Goal: Check status: Check status

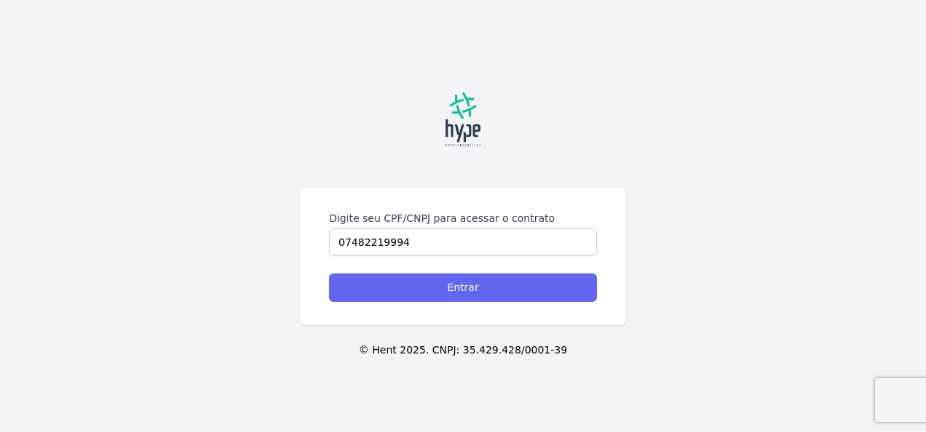
type input "07482219994"
click at [403, 277] on input "Entrar" at bounding box center [463, 288] width 268 height 28
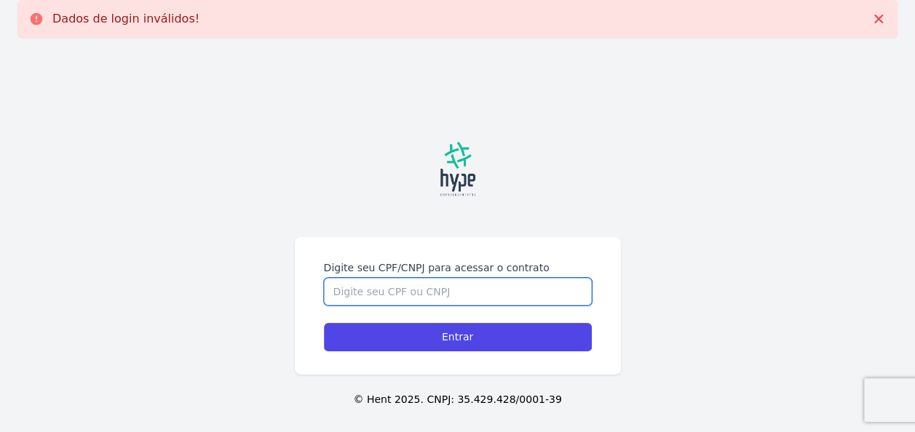
click at [405, 303] on input "Digite seu CPF/CNPJ para acessar o contrato" at bounding box center [458, 292] width 268 height 28
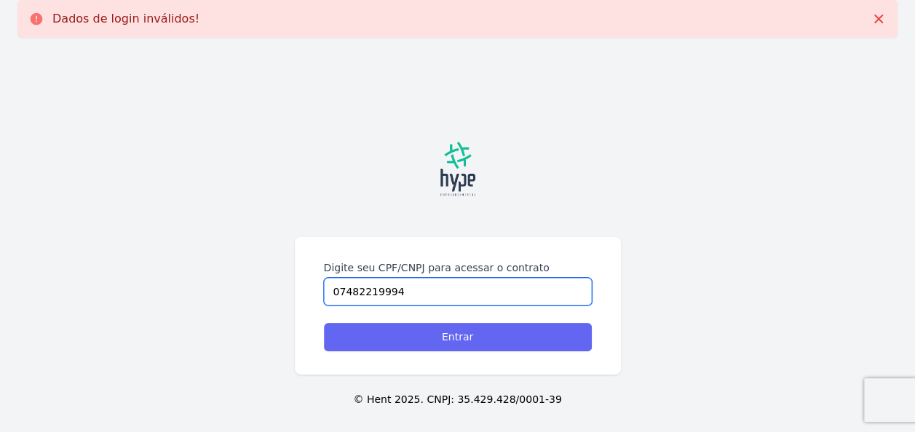
type input "07482219994"
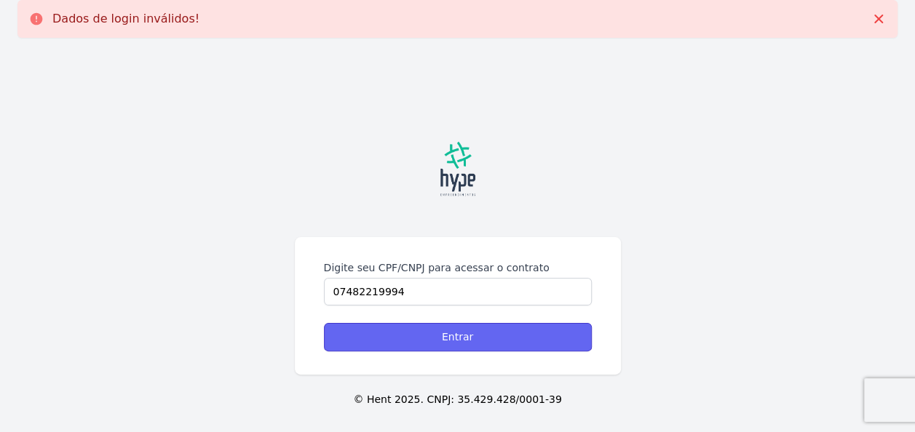
click at [437, 333] on input "Entrar" at bounding box center [458, 337] width 268 height 28
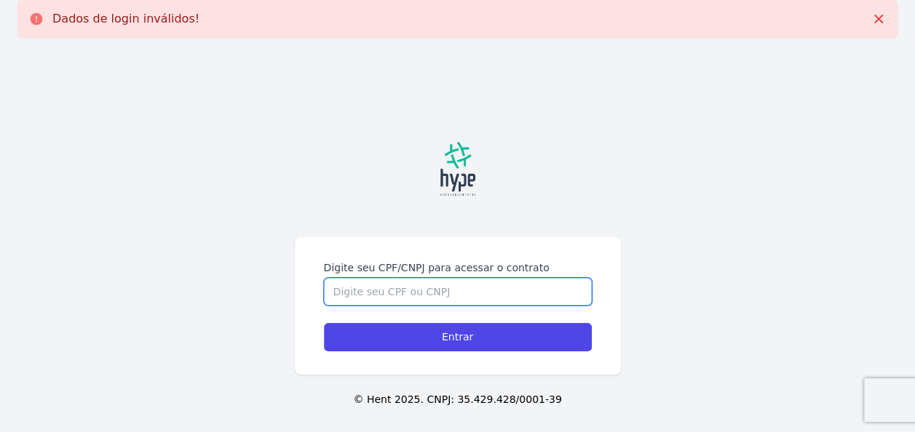
click at [416, 295] on input "Digite seu CPF/CNPJ para acessar o contrato" at bounding box center [458, 292] width 268 height 28
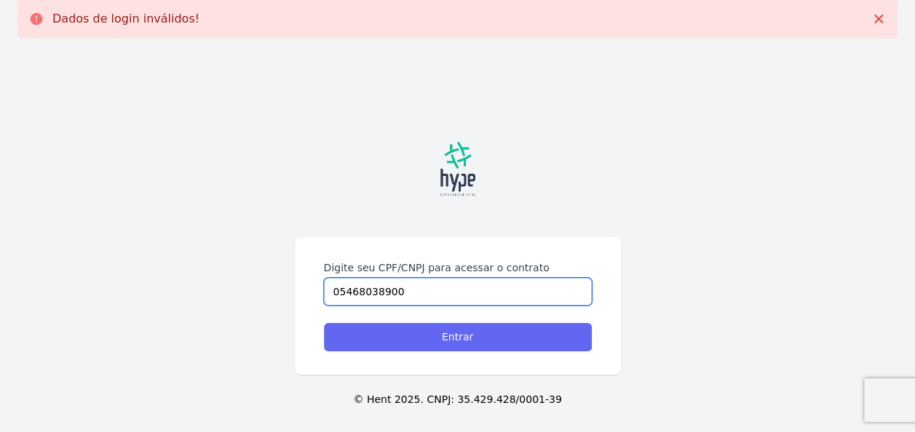
type input "05468038900"
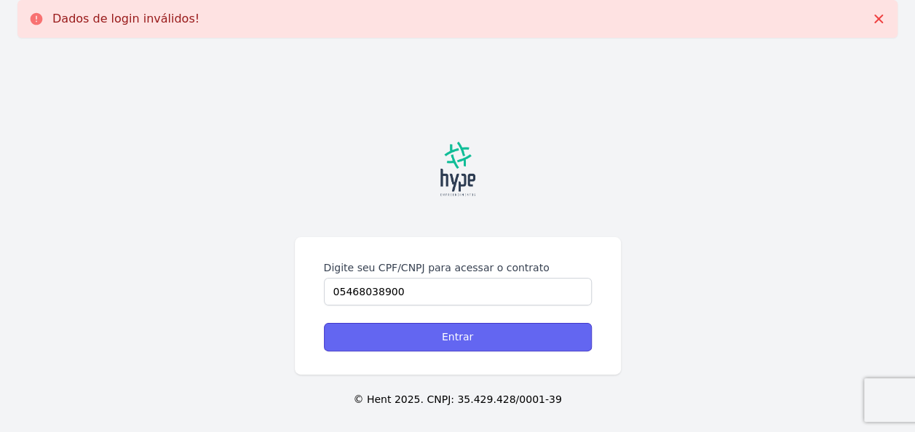
click at [429, 335] on input "Entrar" at bounding box center [458, 337] width 268 height 28
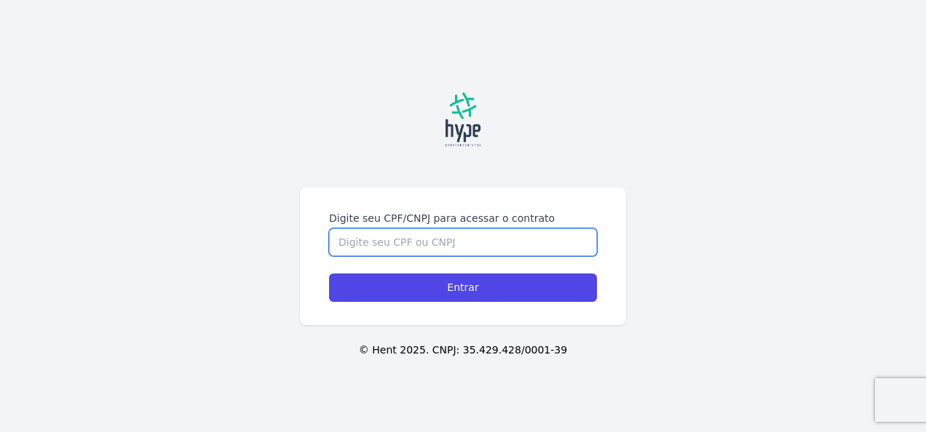
click at [402, 237] on input "Digite seu CPF/CNPJ para acessar o contrato" at bounding box center [463, 243] width 268 height 28
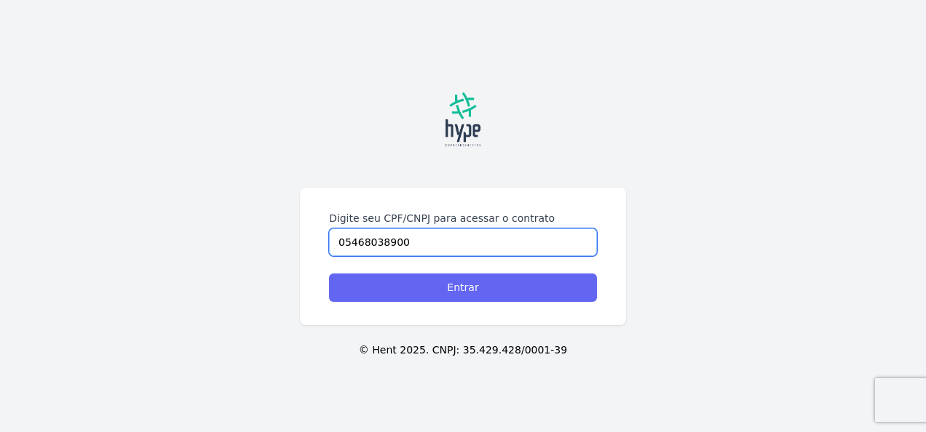
type input "05468038900"
click at [421, 285] on input "Entrar" at bounding box center [463, 288] width 268 height 28
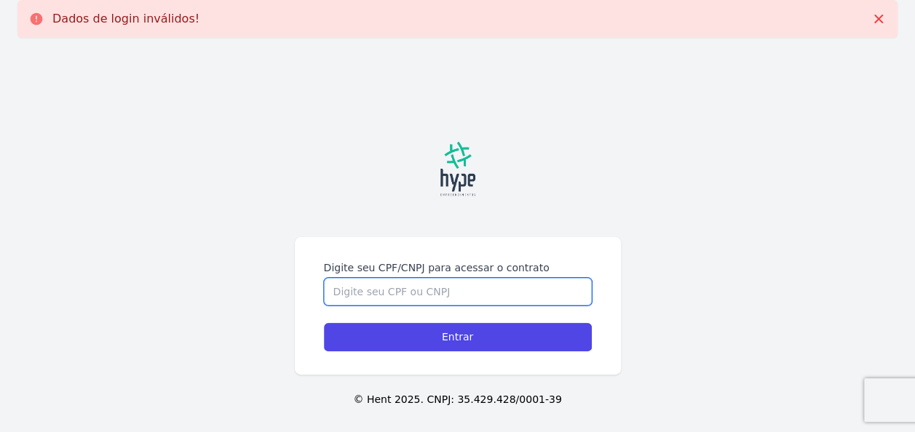
click at [432, 288] on input "Digite seu CPF/CNPJ para acessar o contrato" at bounding box center [458, 292] width 268 height 28
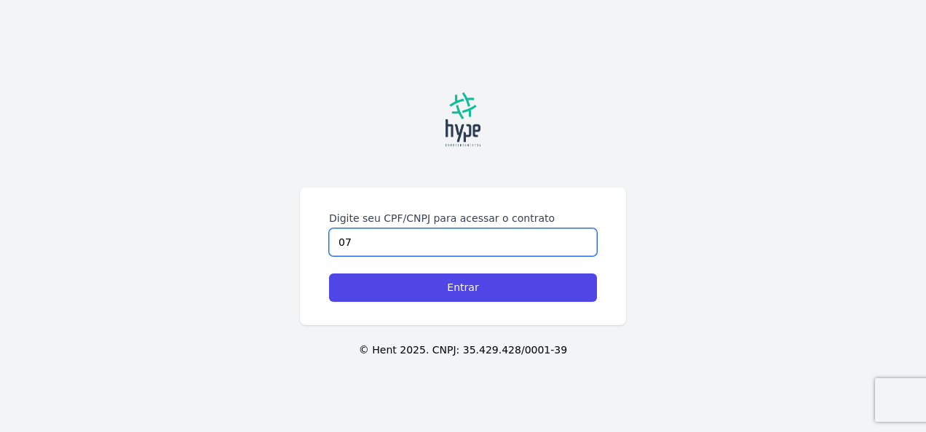
type input "0"
click at [504, 233] on input "Digite seu CPF/CNPJ para acessar o contrato" at bounding box center [463, 243] width 268 height 28
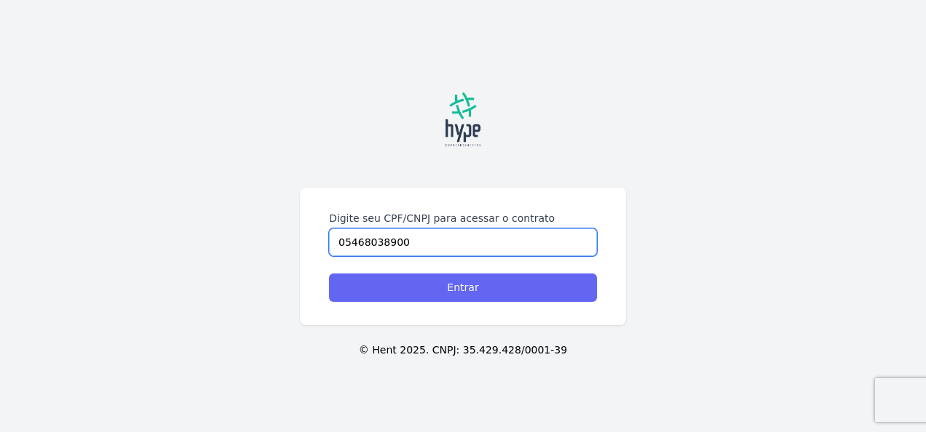
type input "05468038900"
click at [486, 289] on input "Entrar" at bounding box center [463, 288] width 268 height 28
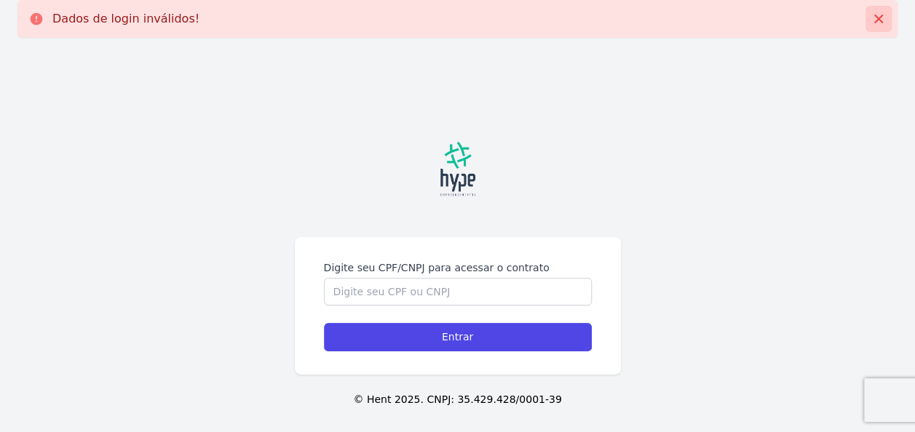
click at [881, 18] on icon at bounding box center [878, 19] width 15 height 15
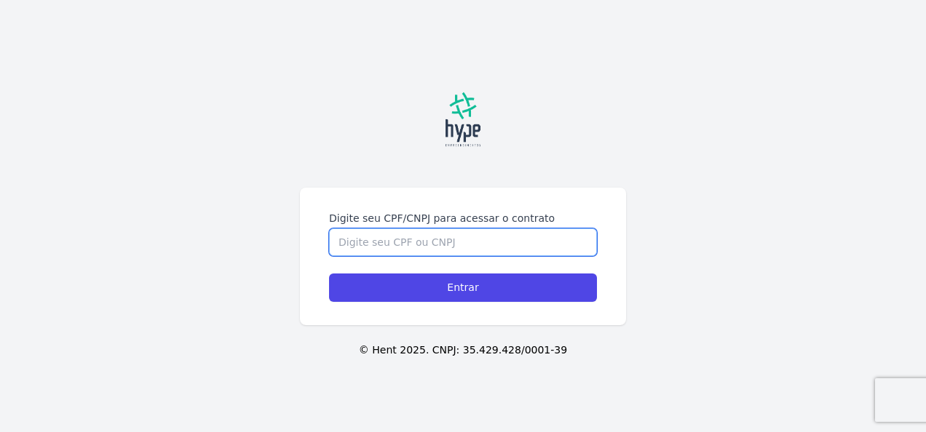
click at [475, 240] on input "Digite seu CPF/CNPJ para acessar o contrato" at bounding box center [463, 243] width 268 height 28
type input "0"
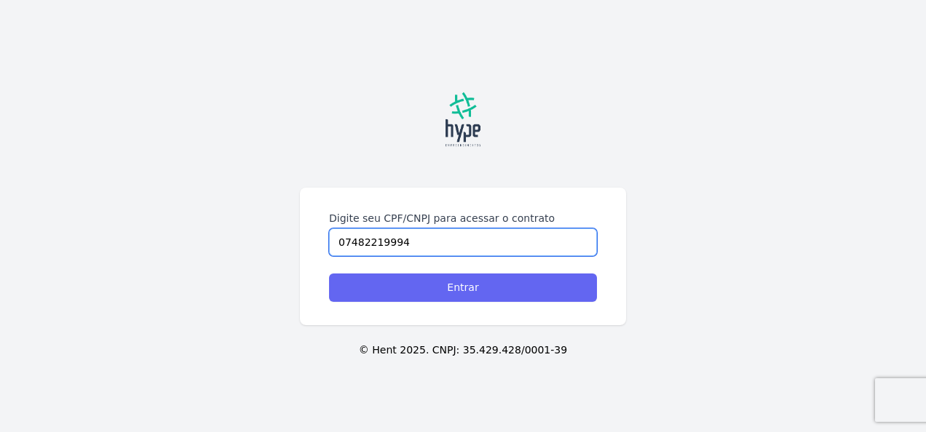
type input "07482219994"
click at [454, 288] on input "Entrar" at bounding box center [463, 288] width 268 height 28
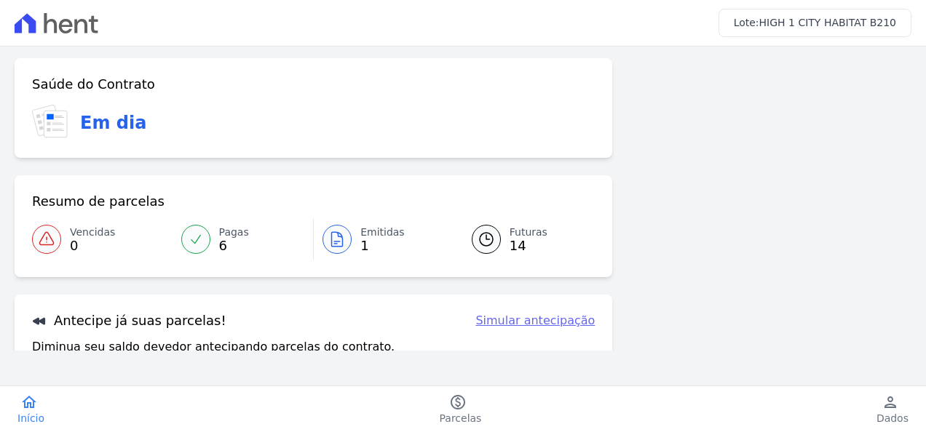
click at [330, 231] on icon at bounding box center [336, 239] width 17 height 17
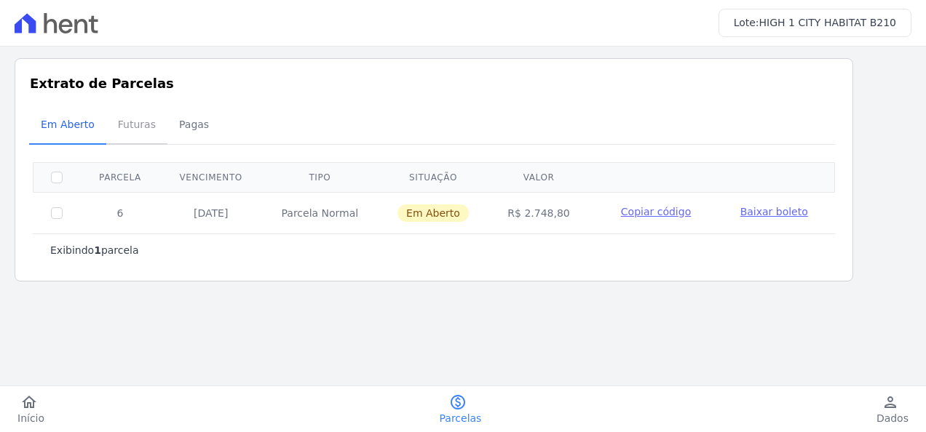
click at [138, 128] on span "Futuras" at bounding box center [136, 124] width 55 height 29
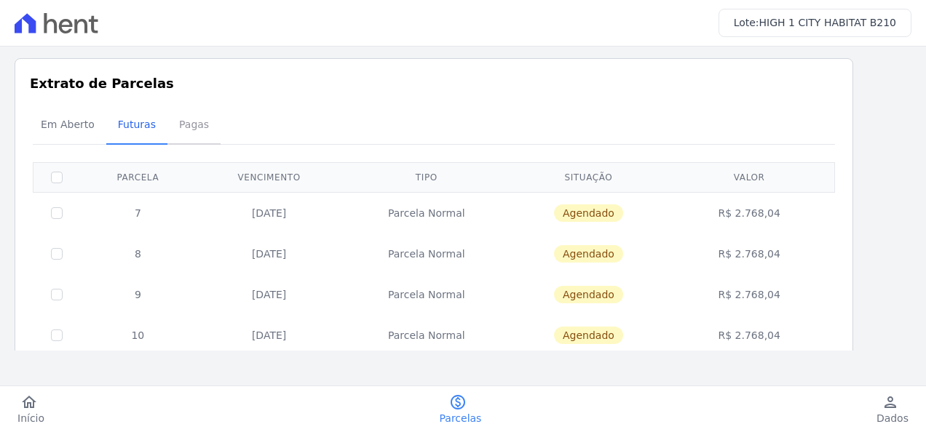
click at [179, 124] on span "Pagas" at bounding box center [193, 124] width 47 height 29
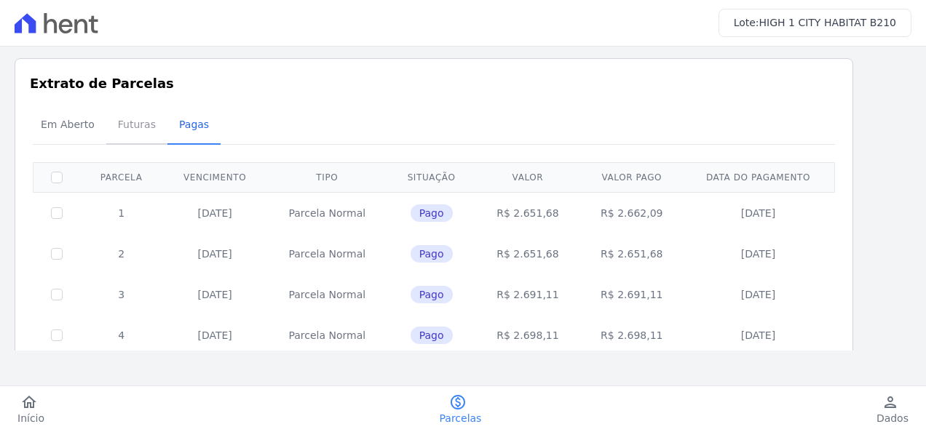
click at [132, 122] on span "Futuras" at bounding box center [136, 124] width 55 height 29
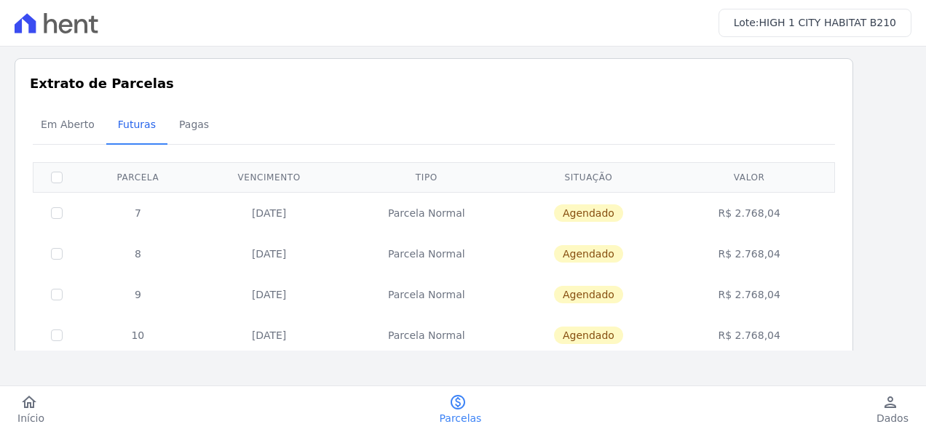
click at [57, 20] on icon at bounding box center [57, 23] width 84 height 20
click at [61, 129] on span "Em Aberto" at bounding box center [67, 124] width 71 height 29
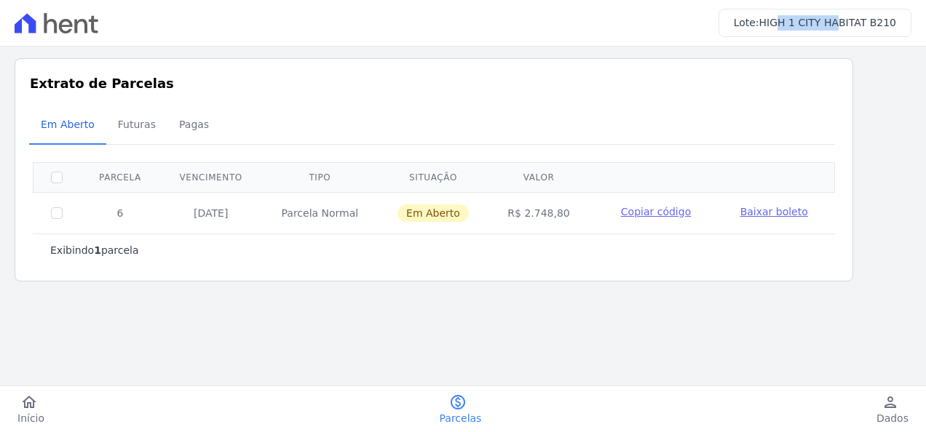
drag, startPoint x: 843, startPoint y: 19, endPoint x: 787, endPoint y: 29, distance: 57.0
click at [787, 29] on h3 "Lote: HIGH 1 CITY HABITAT B210" at bounding box center [815, 22] width 162 height 15
click at [16, 402] on link "home Início" at bounding box center [31, 410] width 62 height 32
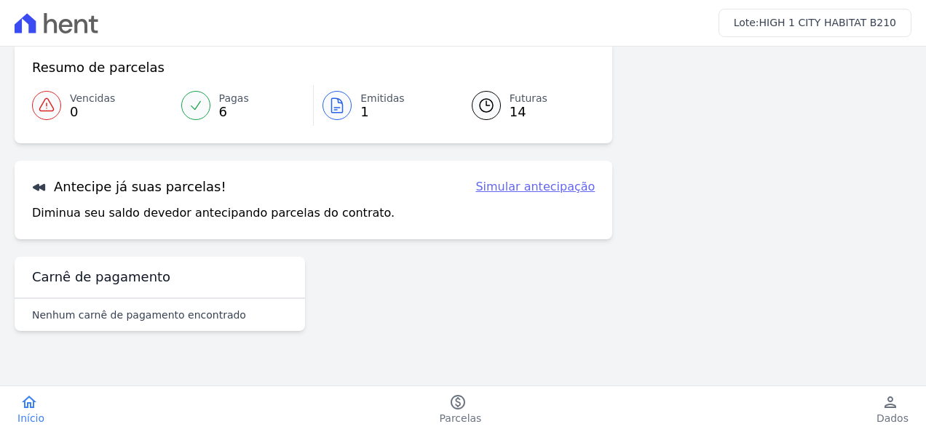
scroll to position [138, 0]
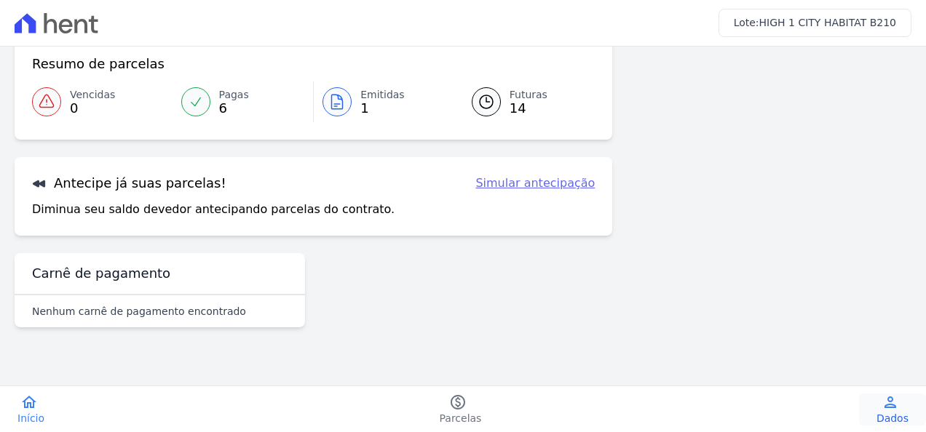
click at [902, 416] on span "Dados" at bounding box center [892, 418] width 32 height 15
